Goal: Navigation & Orientation: Find specific page/section

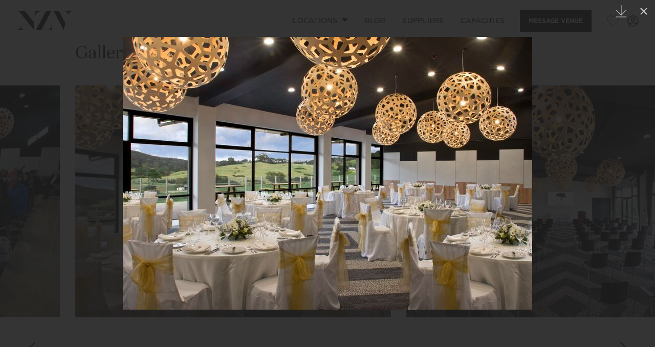
scroll to position [904, 0]
click at [593, 161] on div at bounding box center [327, 173] width 655 height 347
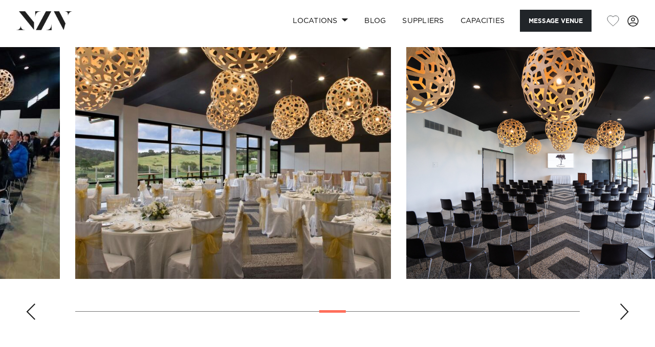
scroll to position [940, 0]
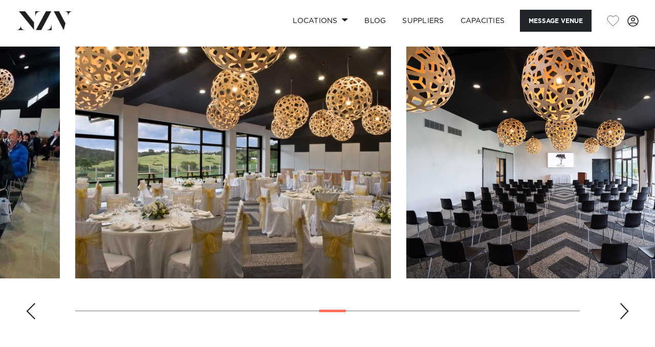
click at [297, 203] on img "15 / 29" at bounding box center [233, 163] width 316 height 232
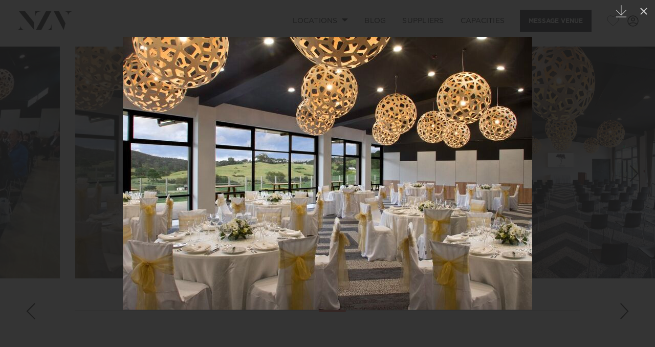
click at [625, 288] on div at bounding box center [327, 173] width 655 height 347
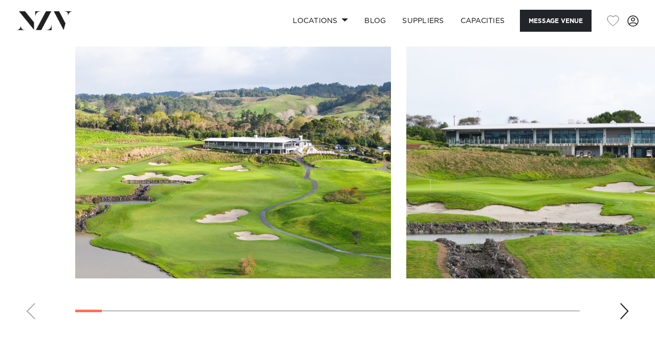
click at [246, 215] on img "1 / 29" at bounding box center [233, 163] width 316 height 232
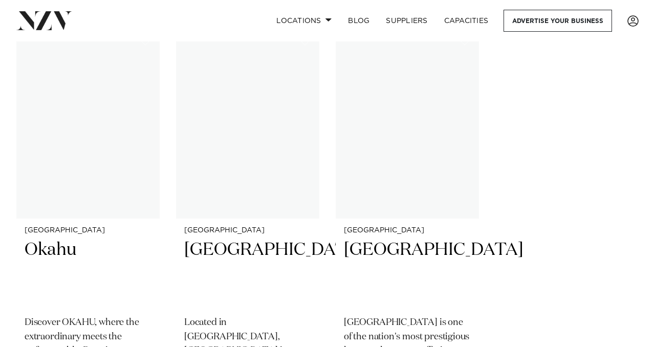
scroll to position [12890, 0]
